Goal: Find specific page/section: Find specific page/section

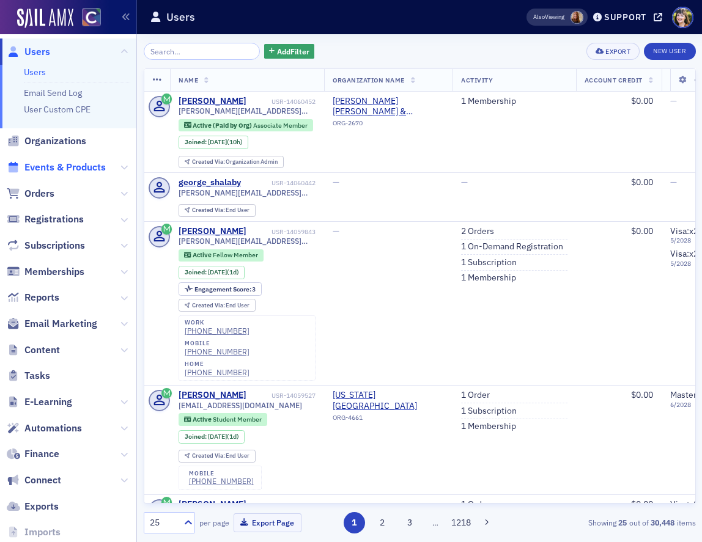
click at [43, 165] on span "Events & Products" at bounding box center [64, 167] width 81 height 13
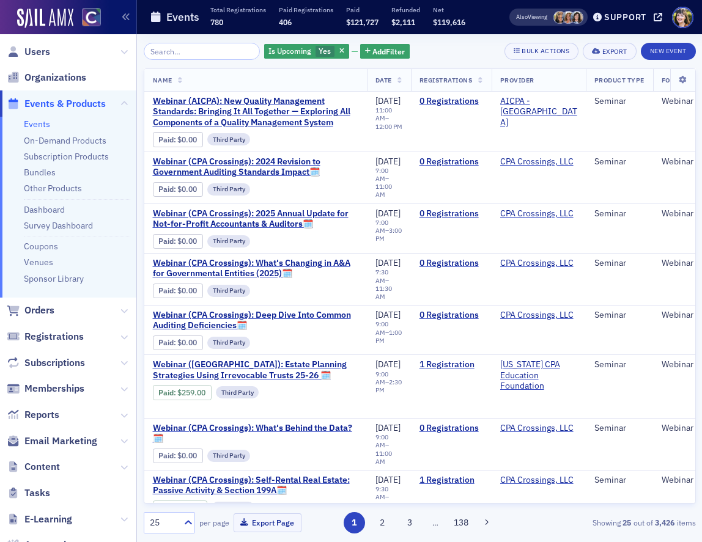
click at [43, 125] on link "Events" at bounding box center [37, 124] width 26 height 11
click at [59, 206] on link "Dashboard" at bounding box center [44, 209] width 41 height 11
